Goal: Find contact information: Find contact information

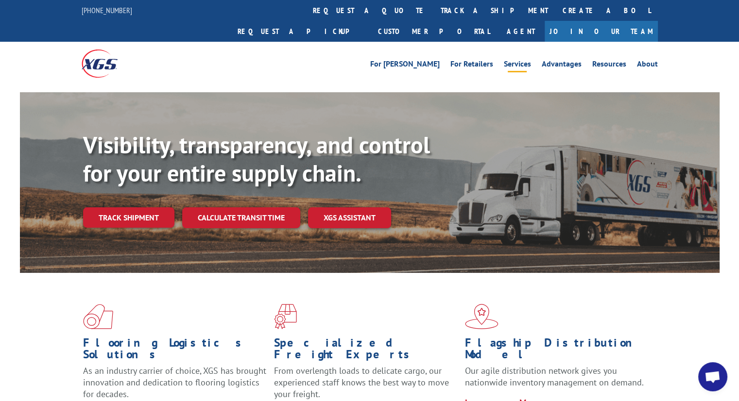
click at [509, 60] on link "Services" at bounding box center [517, 65] width 27 height 11
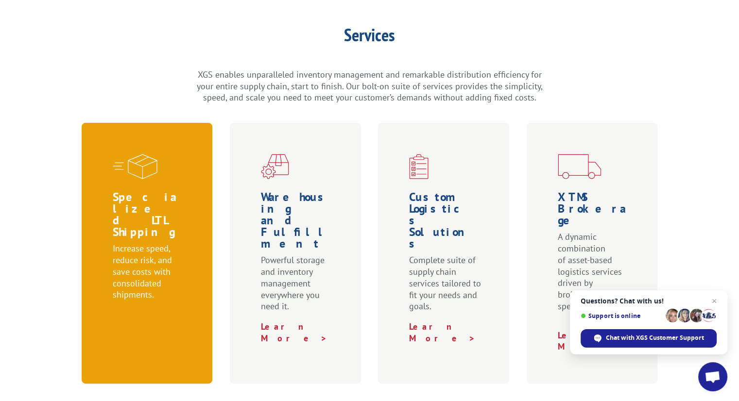
scroll to position [243, 0]
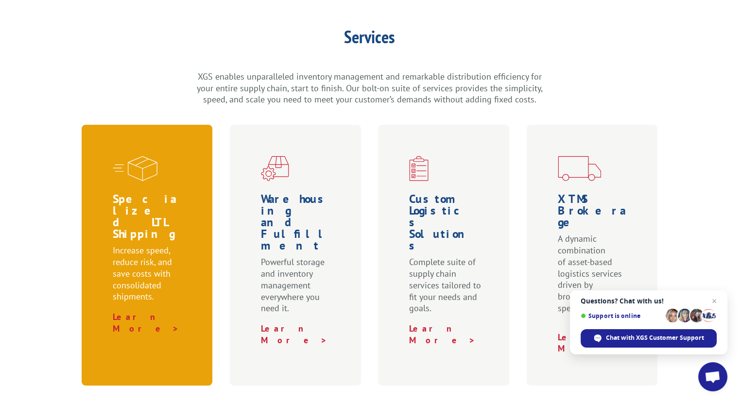
click at [120, 286] on div "Specialized LTL Shipping Increase speed, reduce risk, and save costs with conso…" at bounding box center [147, 255] width 131 height 261
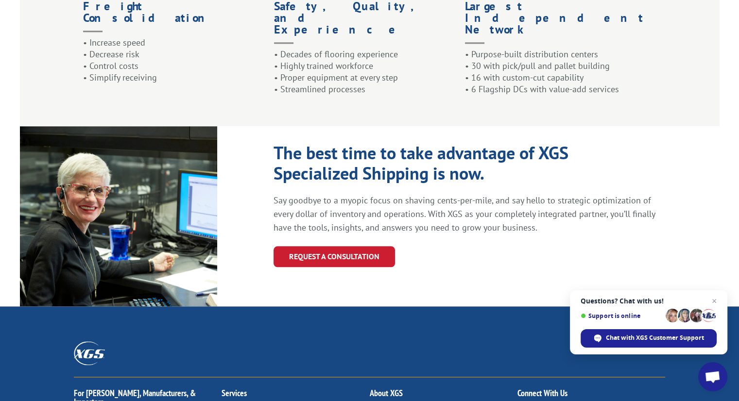
scroll to position [1116, 0]
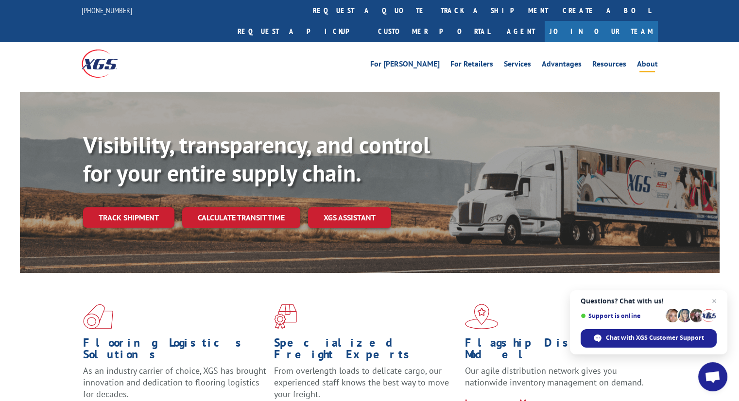
click at [648, 60] on link "About" at bounding box center [647, 65] width 21 height 11
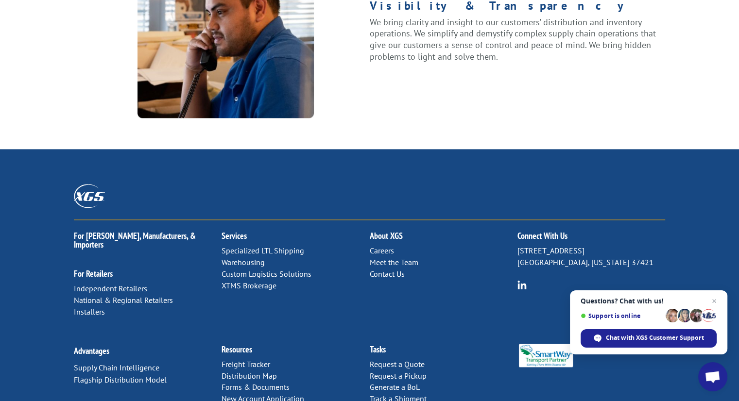
scroll to position [1264, 0]
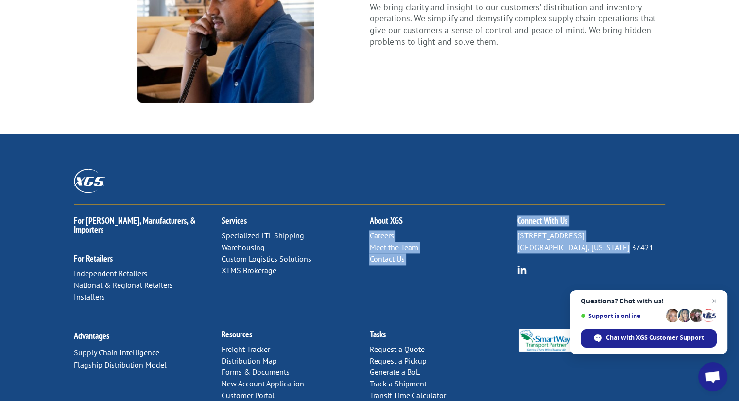
drag, startPoint x: 556, startPoint y: 210, endPoint x: 626, endPoint y: 216, distance: 69.8
click at [626, 216] on div "For [PERSON_NAME], Manufacturers, & Importers For Retailers Independent Retaile…" at bounding box center [370, 261] width 592 height 113
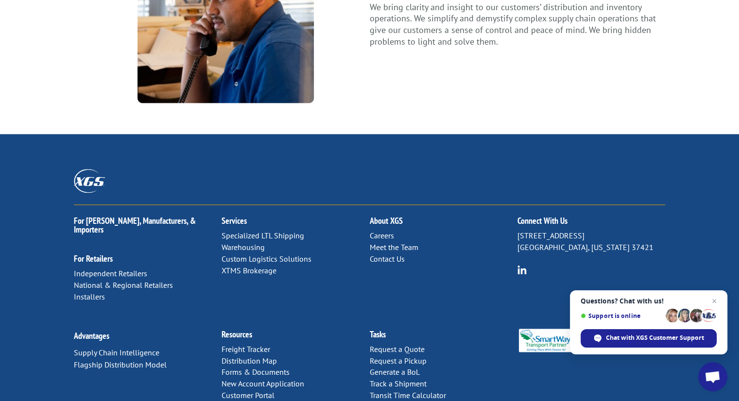
click at [602, 232] on div "Connect With Us [STREET_ADDRESS][US_STATE]" at bounding box center [592, 241] width 148 height 72
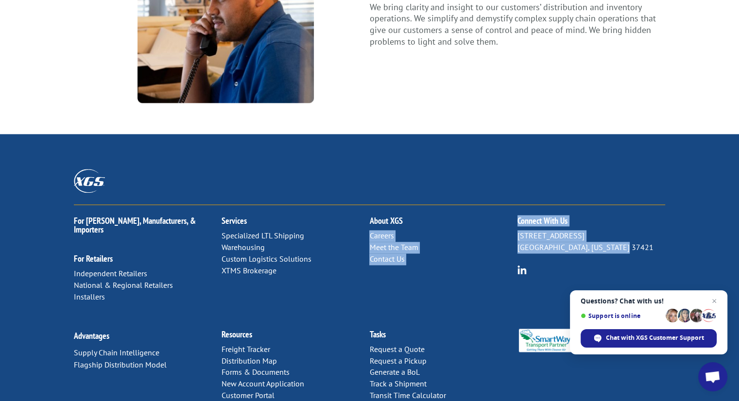
drag, startPoint x: 516, startPoint y: 206, endPoint x: 619, endPoint y: 218, distance: 104.3
click at [619, 218] on div "For [PERSON_NAME], Manufacturers, & Importers For Retailers Independent Retaile…" at bounding box center [370, 261] width 592 height 113
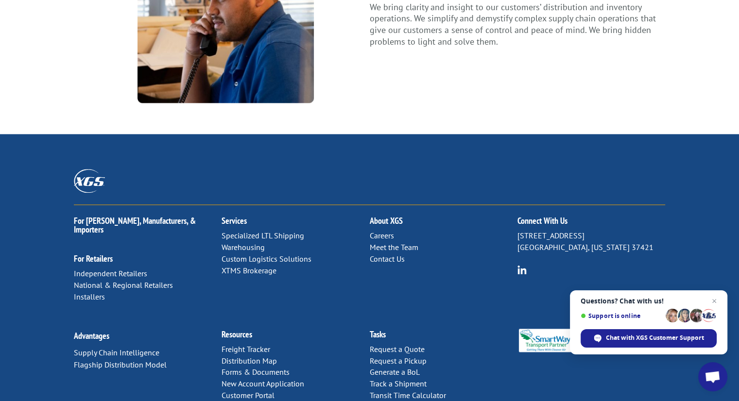
click at [595, 232] on div "Connect With Us 6137 Shallowford Rd Chattanooga, Tennessee 37421" at bounding box center [592, 241] width 148 height 72
drag, startPoint x: 625, startPoint y: 216, endPoint x: 518, endPoint y: 208, distance: 107.3
click at [518, 230] on p "6137 Shallowford Rd Chattanooga, Tennessee 37421" at bounding box center [592, 241] width 148 height 23
copy p "6137 Shallowford Rd Chattanooga, Tennessee 37421"
